Goal: Find specific page/section: Find specific page/section

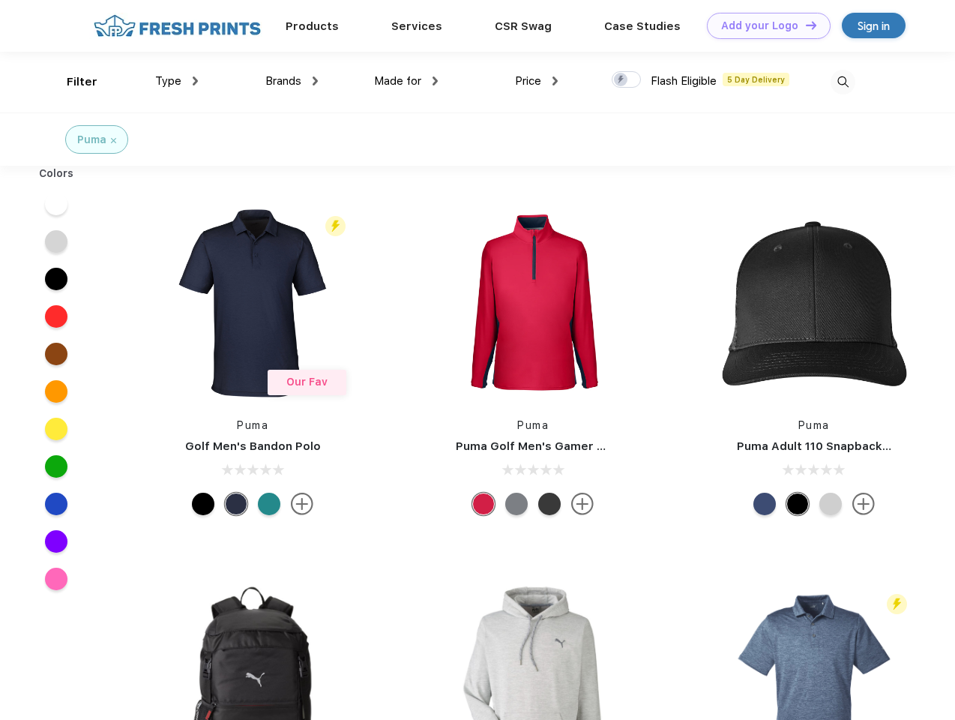
click at [763, 25] on link "Add your Logo Design Tool" at bounding box center [769, 26] width 124 height 26
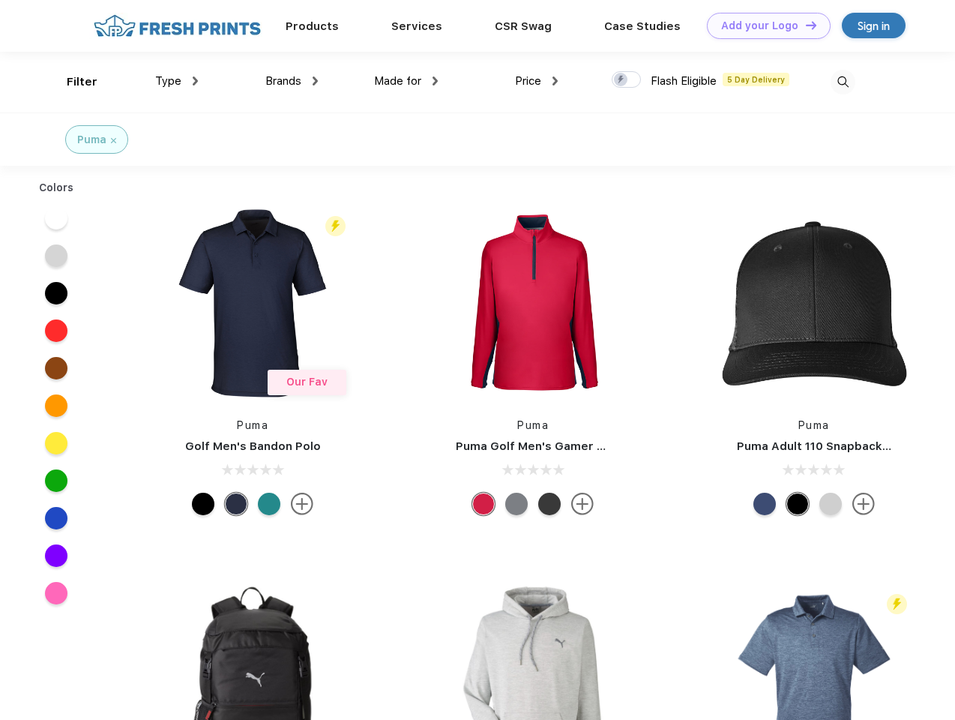
click at [0, 0] on div "Design Tool" at bounding box center [0, 0] width 0 height 0
click at [804, 25] on link "Add your Logo Design Tool" at bounding box center [769, 26] width 124 height 26
click at [72, 82] on div "Filter" at bounding box center [82, 81] width 31 height 17
click at [177, 81] on span "Type" at bounding box center [168, 80] width 26 height 13
click at [292, 81] on span "Brands" at bounding box center [283, 80] width 36 height 13
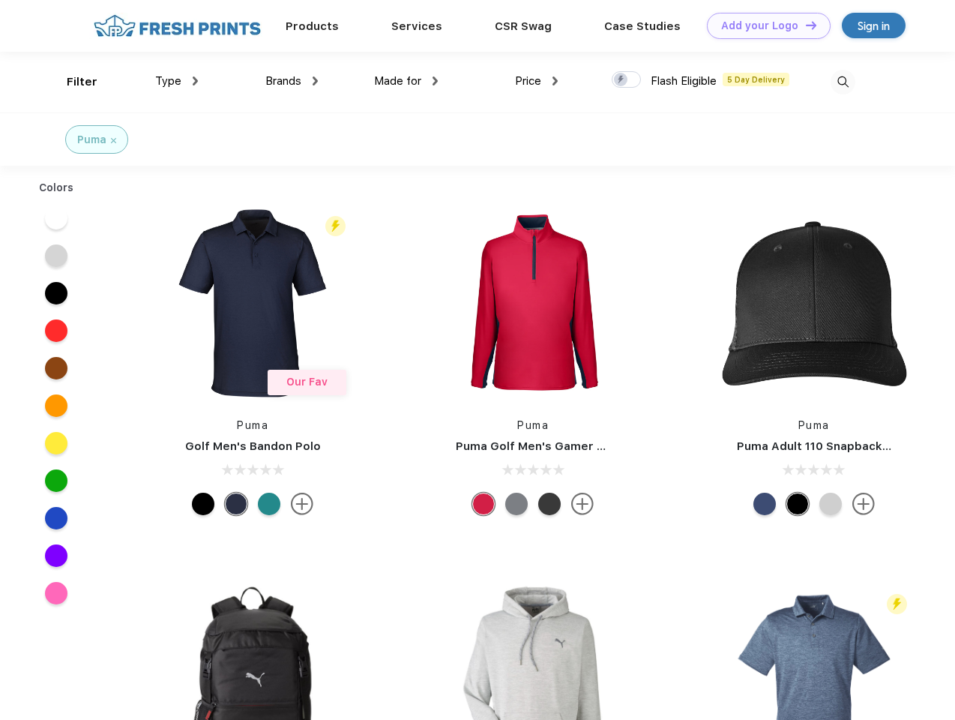
click at [406, 81] on span "Made for" at bounding box center [397, 80] width 47 height 13
click at [537, 81] on span "Price" at bounding box center [528, 80] width 26 height 13
click at [627, 80] on div at bounding box center [626, 79] width 29 height 16
click at [621, 80] on input "checkbox" at bounding box center [617, 75] width 10 height 10
click at [843, 82] on img at bounding box center [843, 82] width 25 height 25
